Goal: Book appointment/travel/reservation

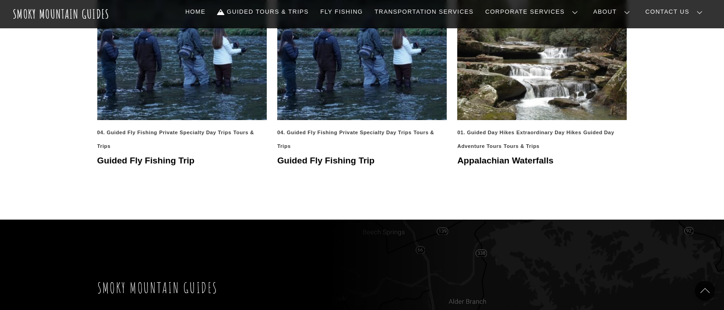
scroll to position [593, 0]
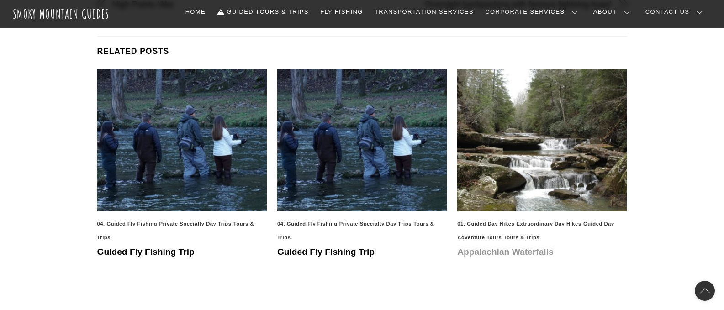
click at [504, 247] on link "Appalachian Waterfalls" at bounding box center [505, 252] width 96 height 10
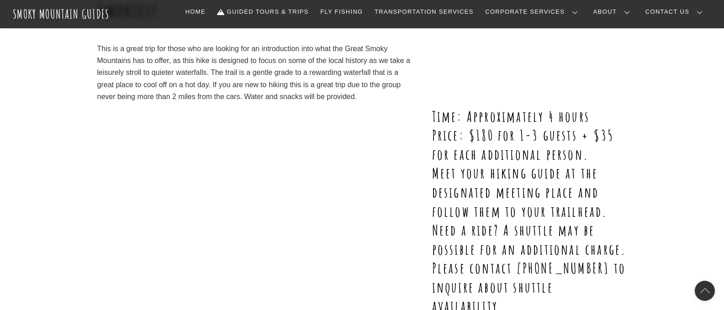
scroll to position [91, 0]
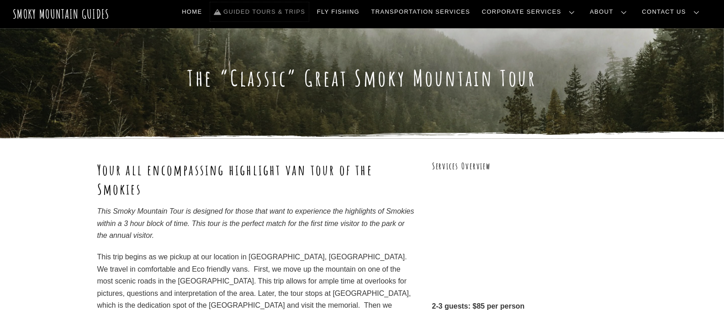
click at [309, 12] on link "Guided Tours & Trips" at bounding box center [259, 11] width 99 height 19
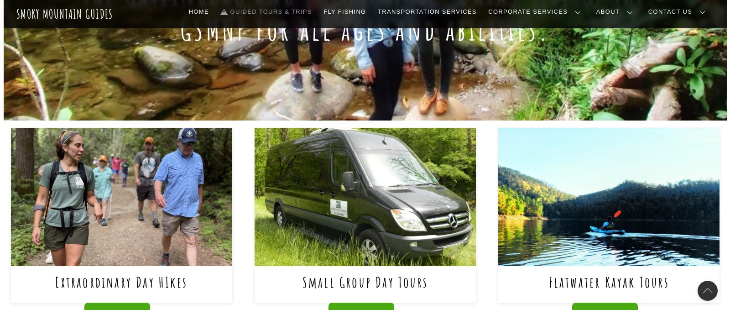
scroll to position [365, 0]
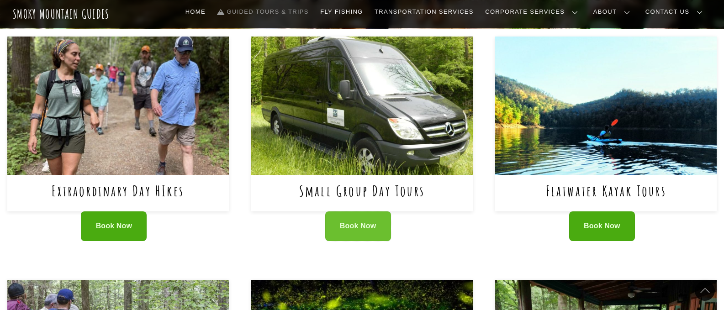
click at [368, 226] on span "Book Now" at bounding box center [358, 226] width 37 height 10
